Goal: Task Accomplishment & Management: Manage account settings

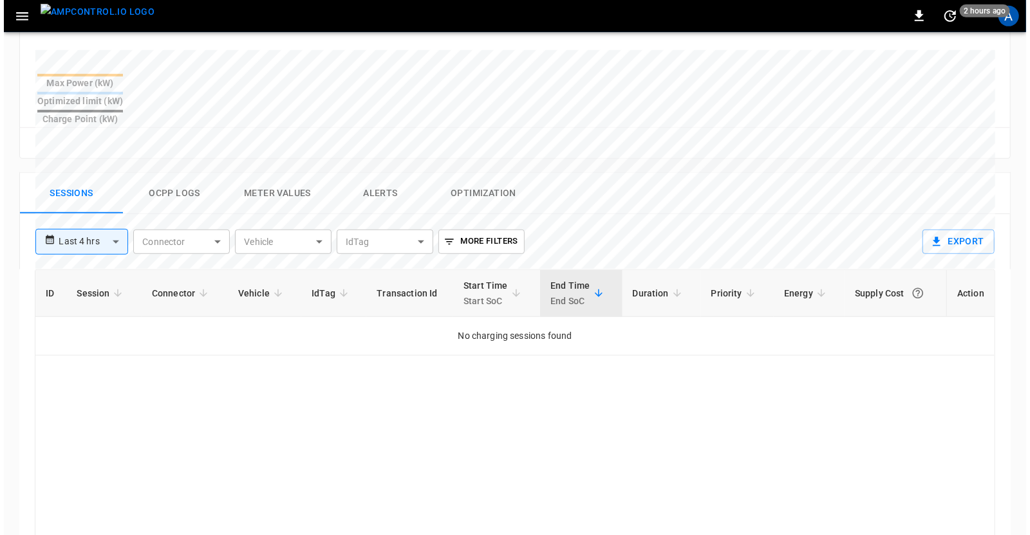
scroll to position [508, 0]
click at [1008, 19] on div "A" at bounding box center [1004, 16] width 21 height 21
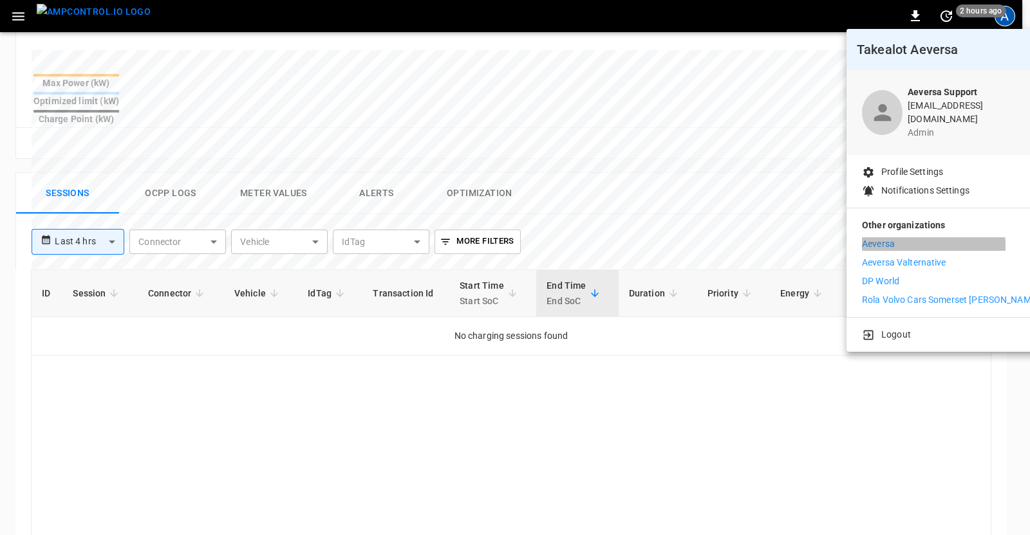
click at [890, 237] on p "Aeversa" at bounding box center [878, 244] width 33 height 14
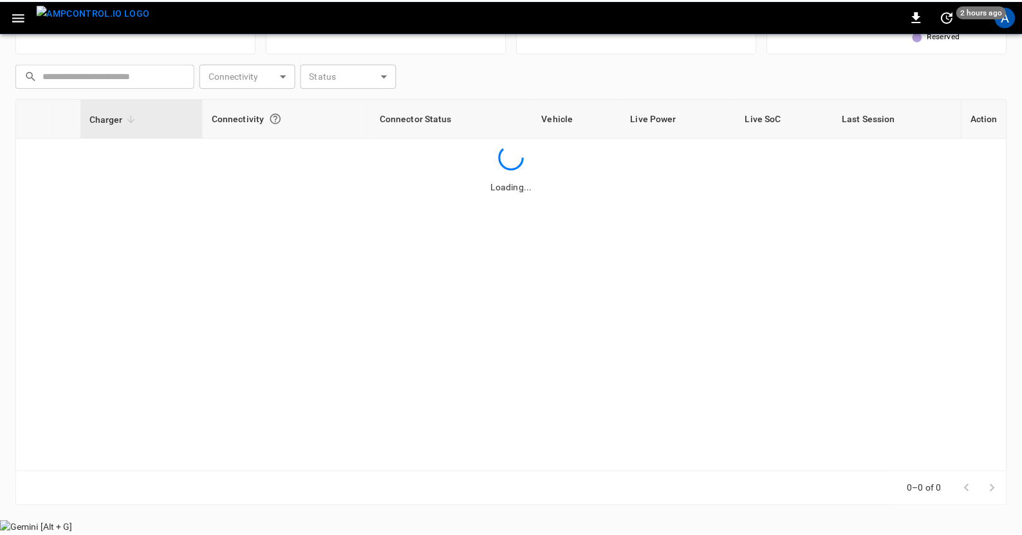
scroll to position [145, 0]
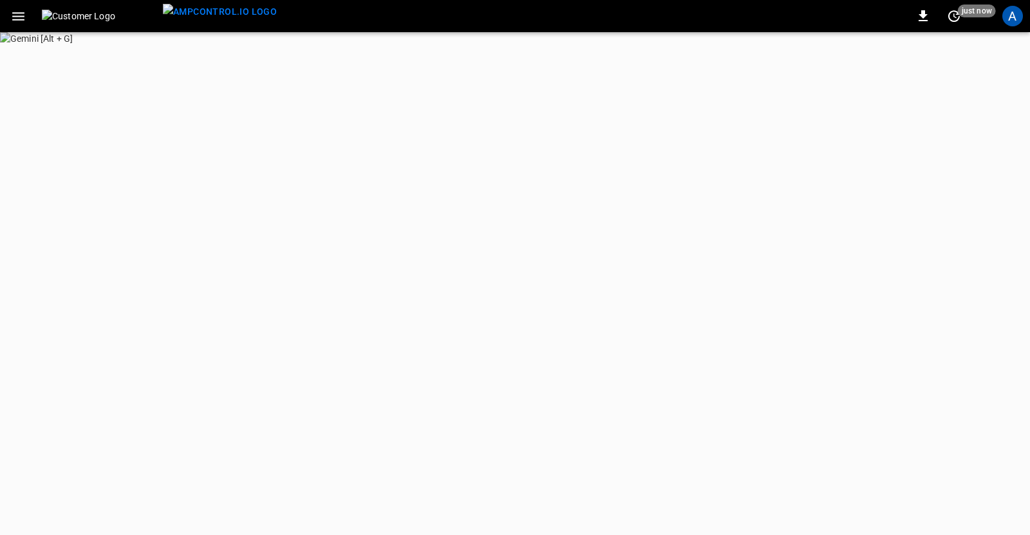
click at [1006, 19] on div "A" at bounding box center [1012, 16] width 21 height 21
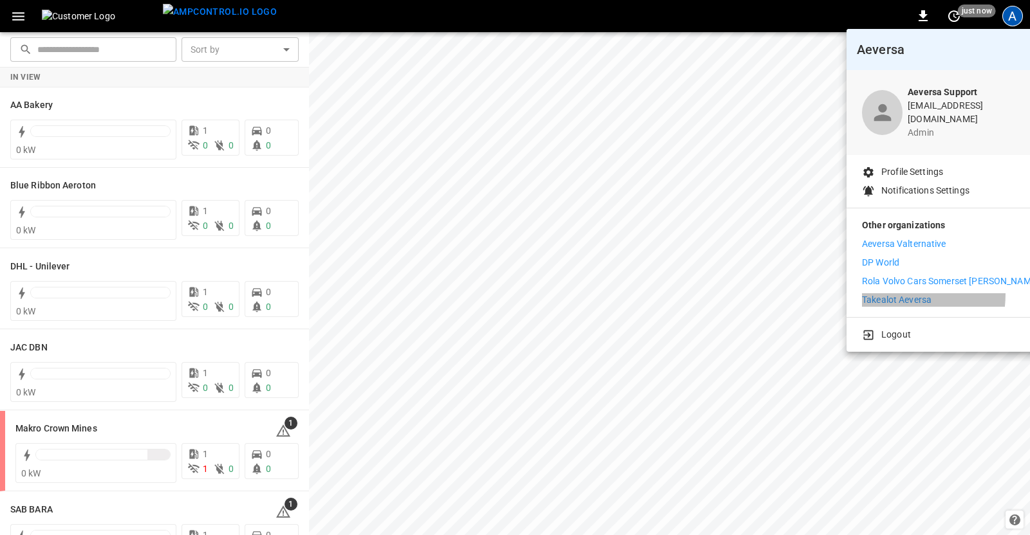
click at [885, 293] on p "Takealot Aeversa" at bounding box center [896, 300] width 69 height 14
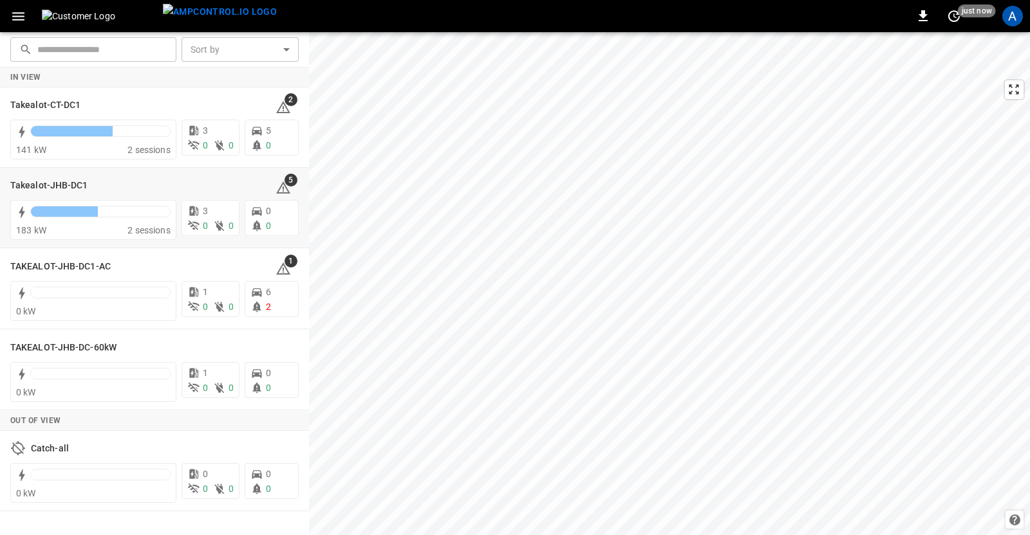
click at [40, 189] on h6 "Takealot-JHB-DC1" at bounding box center [49, 186] width 78 height 14
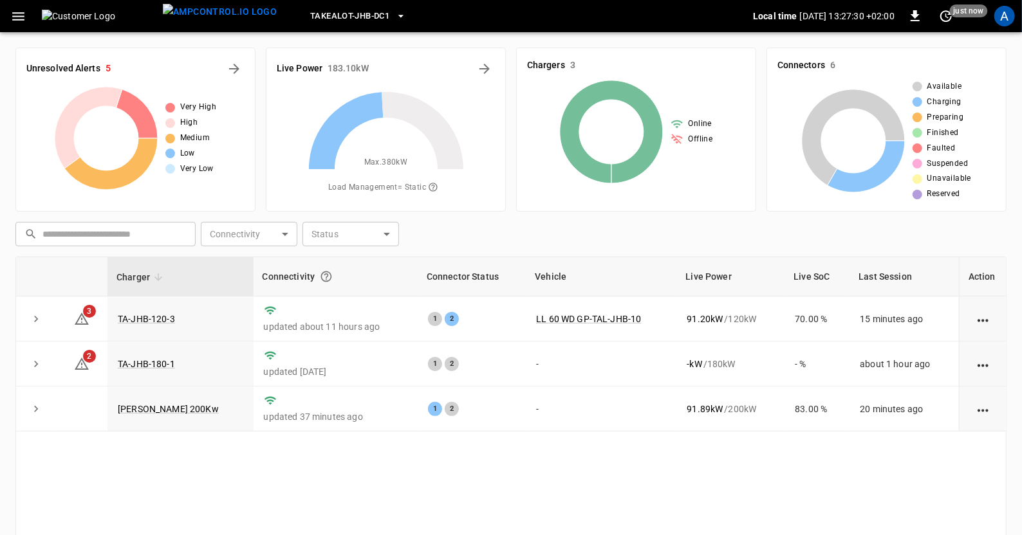
click at [149, 404] on link "TAL R 200Kw" at bounding box center [168, 409] width 101 height 10
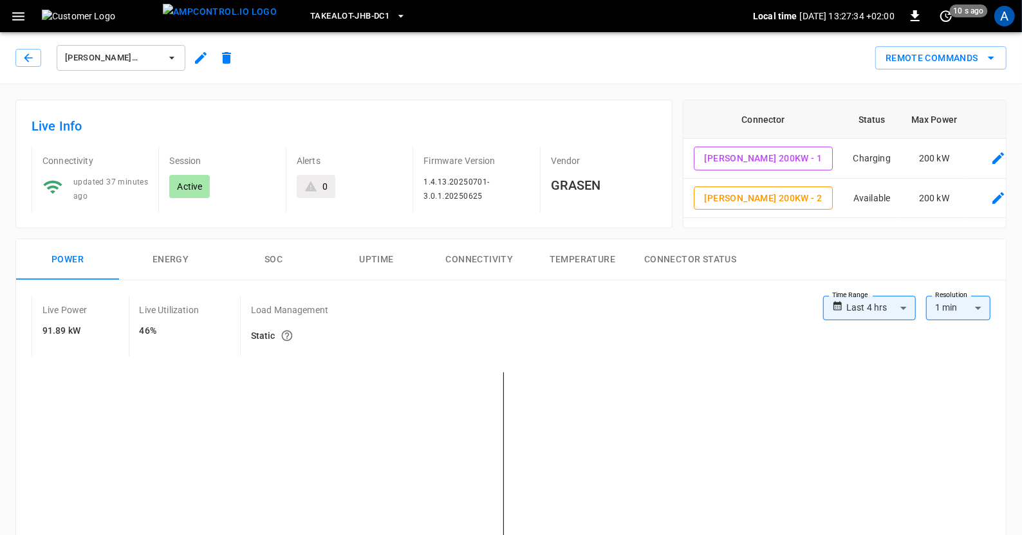
click at [203, 56] on icon "button" at bounding box center [201, 58] width 12 height 12
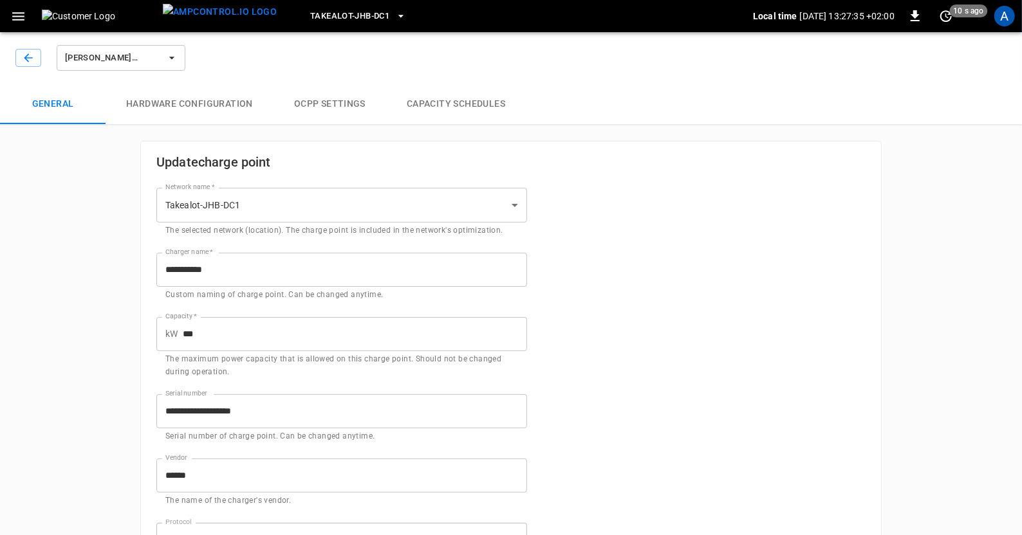
type input "**********"
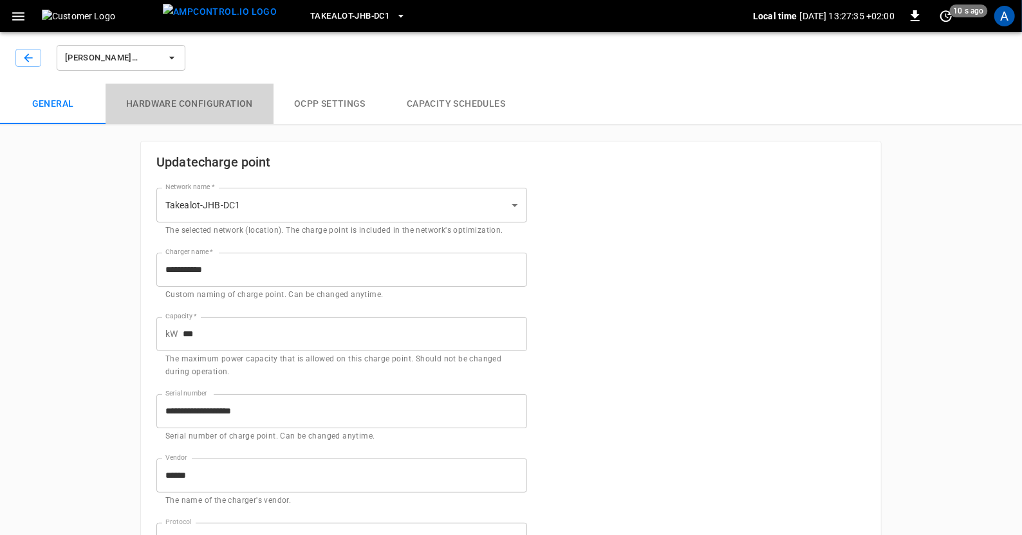
click at [234, 104] on button "Hardware configuration" at bounding box center [190, 104] width 168 height 41
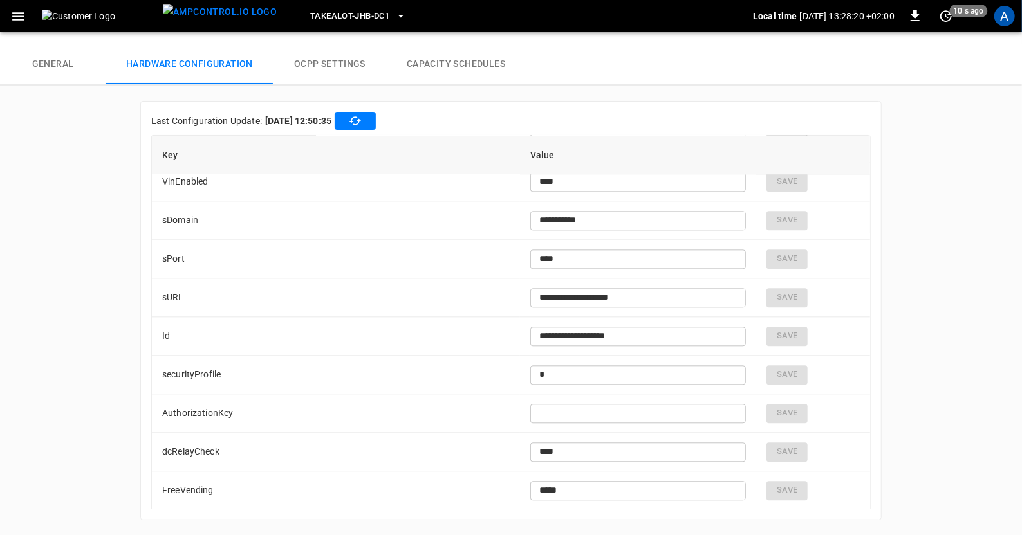
scroll to position [1865, 0]
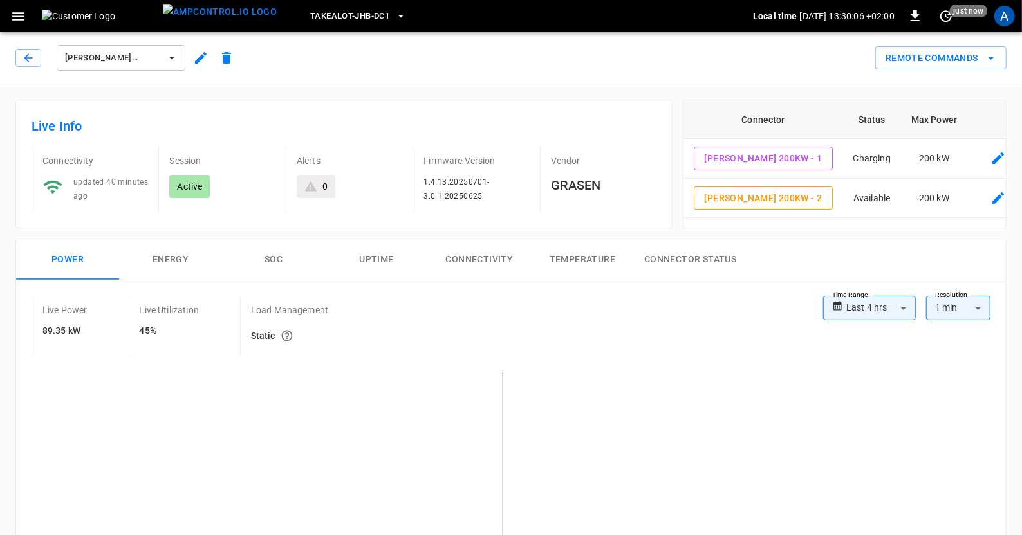
click at [174, 55] on icon "button" at bounding box center [171, 57] width 13 height 13
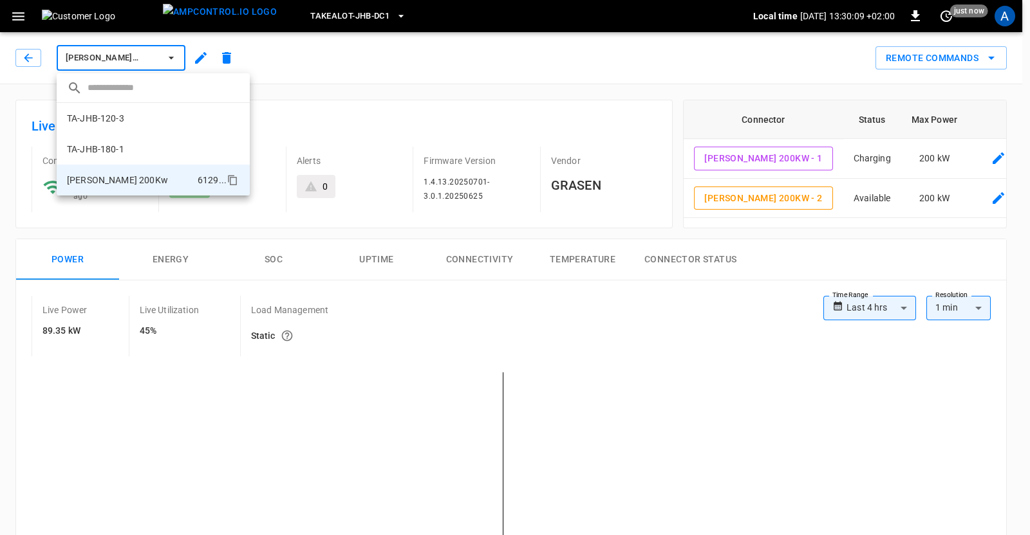
click at [112, 148] on p "TA-JHB-180-1" at bounding box center [95, 149] width 57 height 13
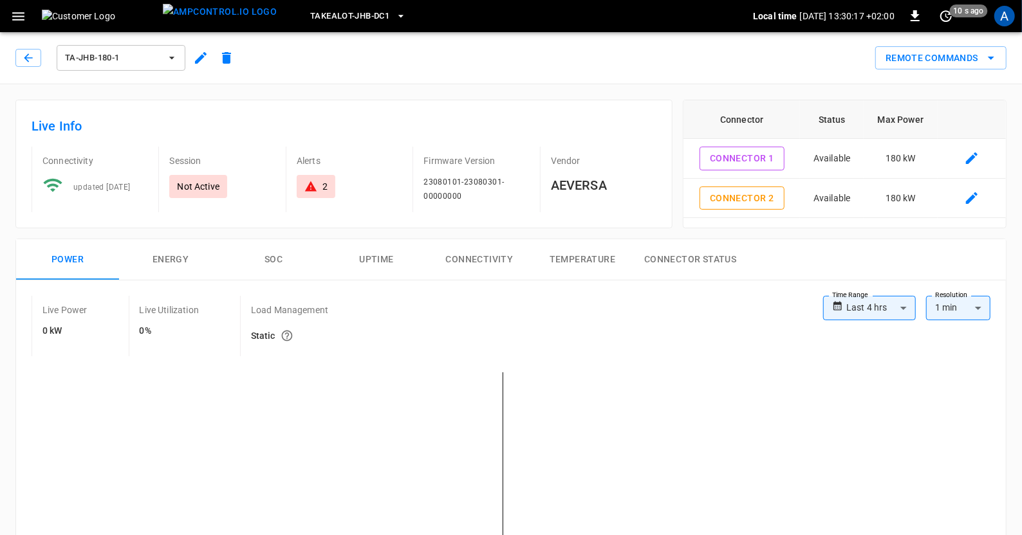
click at [197, 51] on icon "button" at bounding box center [200, 57] width 15 height 15
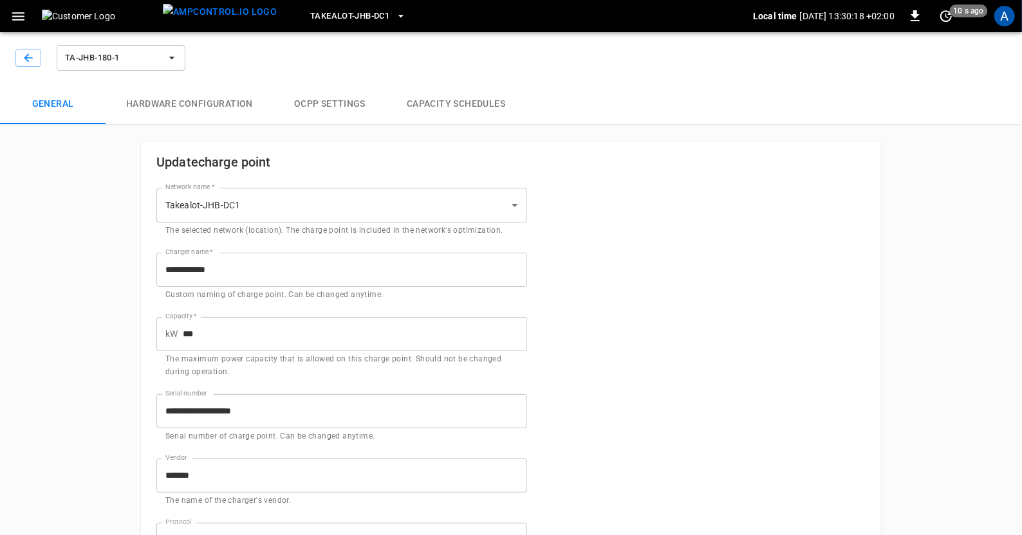
type input "**********"
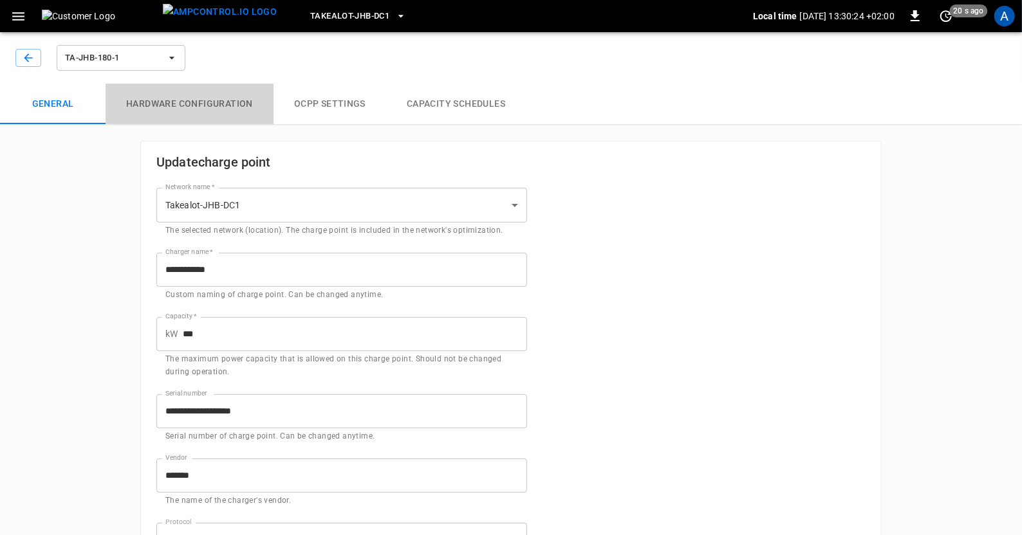
click at [177, 101] on button "Hardware configuration" at bounding box center [190, 104] width 168 height 41
